Goal: Task Accomplishment & Management: Manage account settings

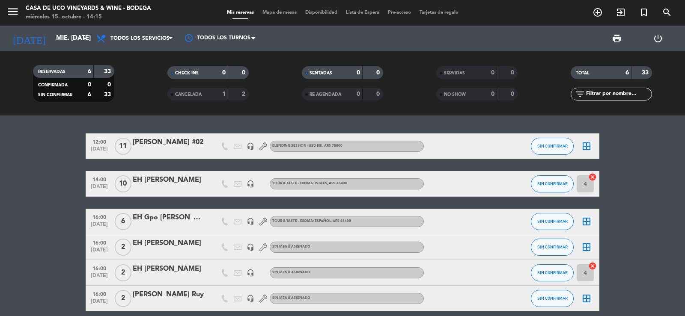
scroll to position [38, 0]
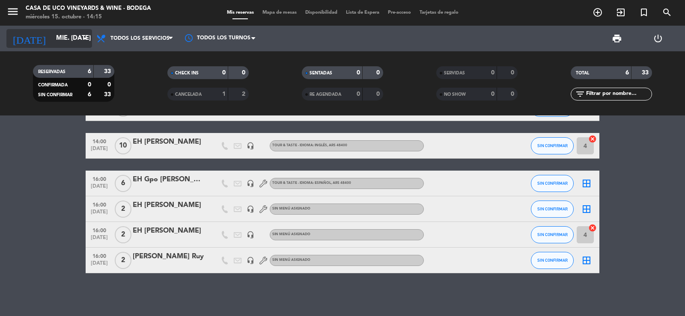
click at [62, 39] on input "mié. [DATE]" at bounding box center [93, 38] width 83 height 16
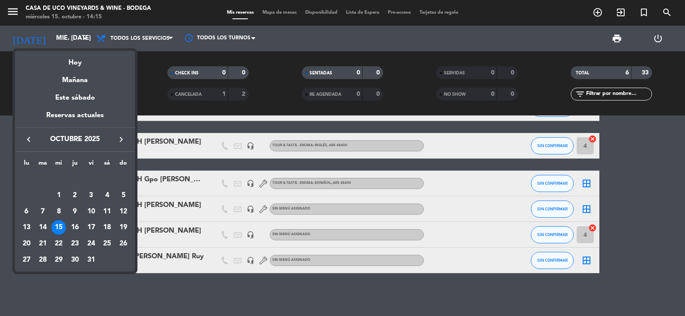
drag, startPoint x: 77, startPoint y: 80, endPoint x: 52, endPoint y: 15, distance: 69.5
click at [77, 78] on div "Mañana" at bounding box center [75, 78] width 120 height 18
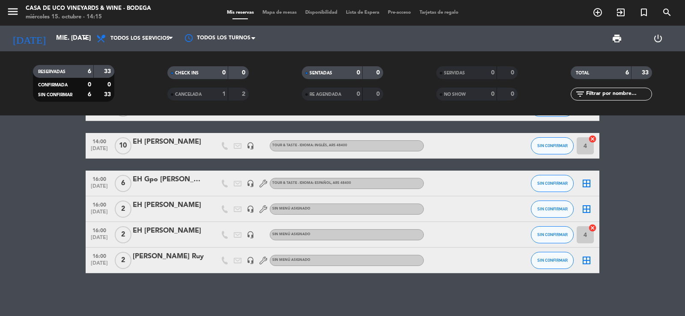
type input "[DEMOGRAPHIC_DATA] [DATE]"
click at [15, 15] on icon "menu" at bounding box center [12, 11] width 13 height 13
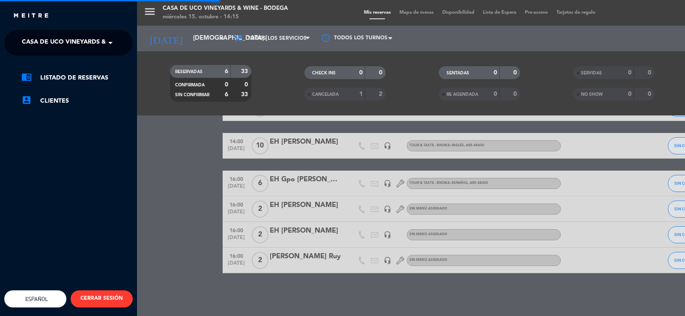
scroll to position [0, 0]
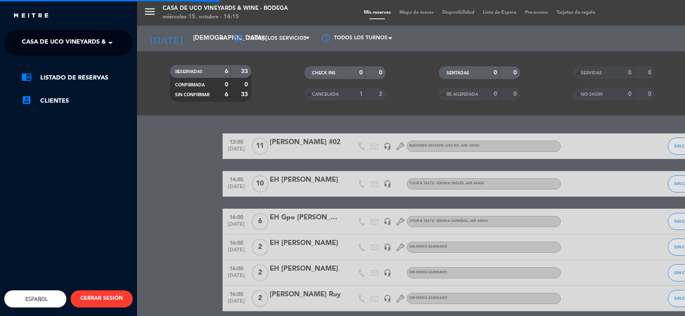
drag, startPoint x: 54, startPoint y: 42, endPoint x: 64, endPoint y: 44, distance: 10.8
click at [59, 42] on span "Casa de Uco Vineyards & Wine - Bodega" at bounding box center [89, 43] width 134 height 18
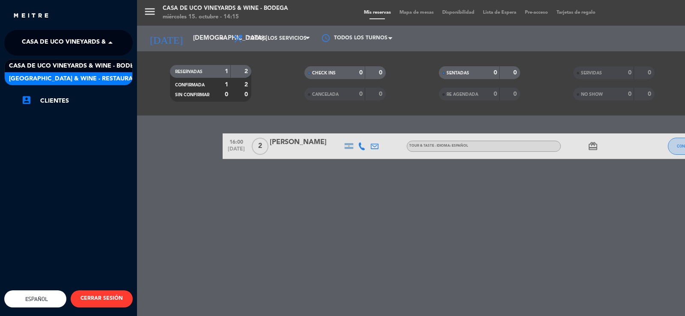
drag, startPoint x: 114, startPoint y: 74, endPoint x: 113, endPoint y: 68, distance: 6.4
click at [114, 72] on div "[GEOGRAPHIC_DATA] & Wine - Restaurante" at bounding box center [69, 78] width 128 height 13
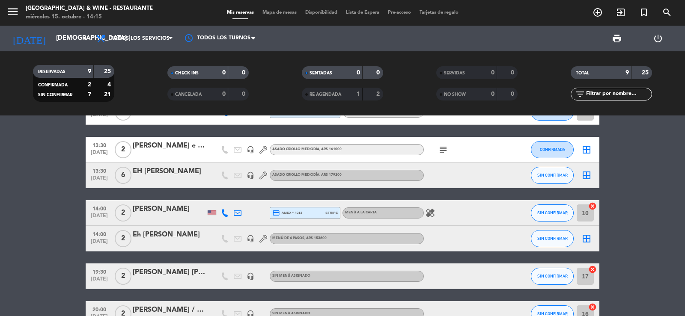
scroll to position [139, 0]
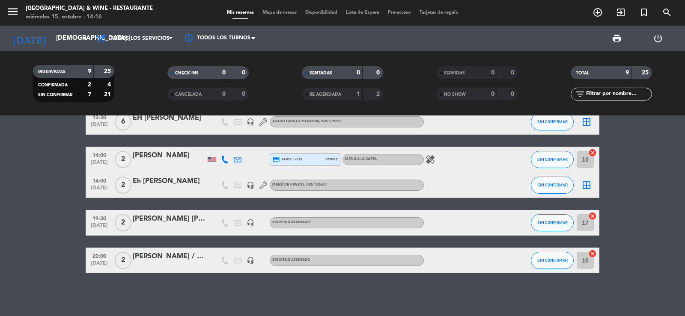
click at [157, 219] on div "[PERSON_NAME] [PERSON_NAME]" at bounding box center [169, 219] width 73 height 11
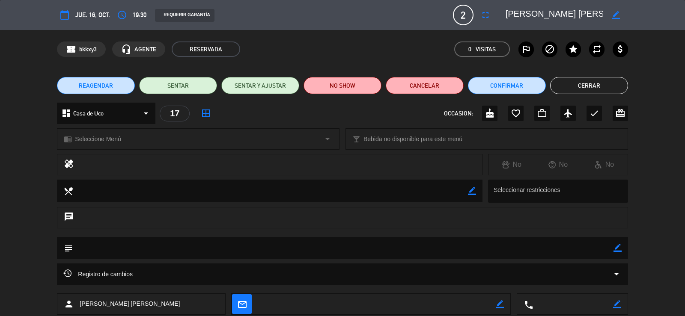
scroll to position [0, 1]
drag, startPoint x: 546, startPoint y: 14, endPoint x: 624, endPoint y: 11, distance: 78.4
click at [624, 11] on div "border_color" at bounding box center [564, 14] width 128 height 15
click at [580, 89] on button "Cerrar" at bounding box center [589, 85] width 78 height 17
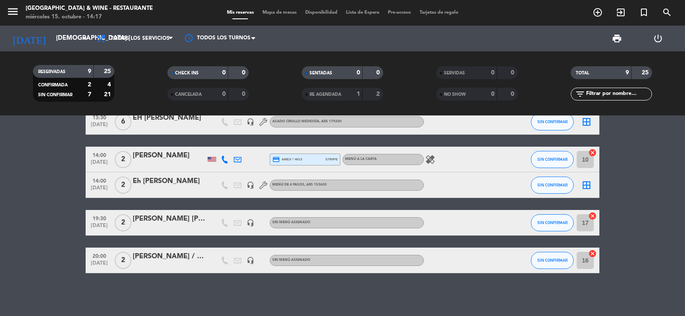
click at [185, 233] on div "19:30 [DATE] 2 [PERSON_NAME] [PERSON_NAME] headset_mic Sin menú asignado SIN CO…" at bounding box center [343, 223] width 514 height 26
click at [165, 220] on div "[PERSON_NAME] [PERSON_NAME]" at bounding box center [169, 219] width 73 height 11
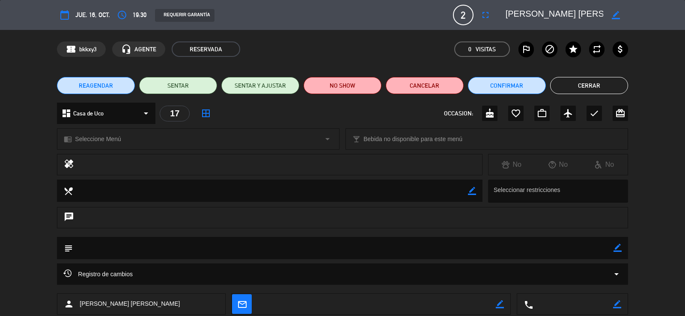
click at [616, 249] on icon "border_color" at bounding box center [618, 248] width 8 height 8
click at [557, 247] on textarea at bounding box center [343, 248] width 540 height 22
type textarea "Inluido"
type textarea "incluido virtuoso"
click at [614, 246] on icon at bounding box center [618, 248] width 8 height 8
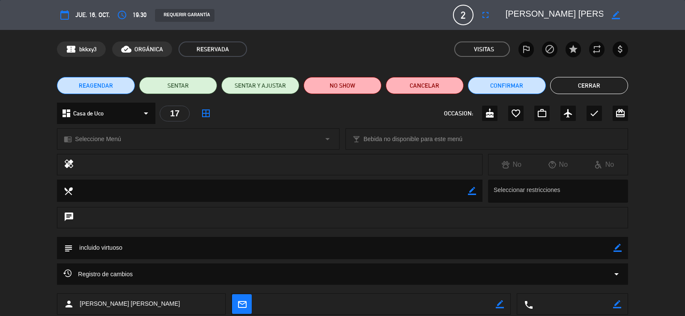
click at [570, 89] on button "Cerrar" at bounding box center [589, 85] width 78 height 17
